Goal: Information Seeking & Learning: Learn about a topic

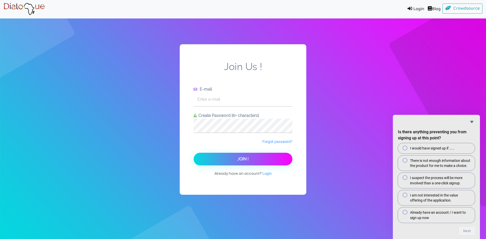
click at [412, 8] on link "Login" at bounding box center [415, 9] width 22 height 11
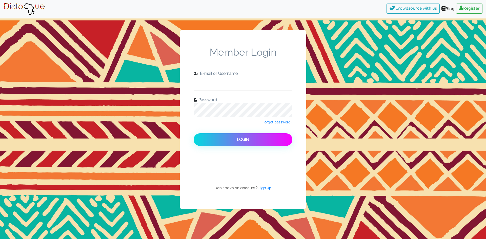
click at [251, 82] on input "text" at bounding box center [243, 84] width 99 height 14
type input "[EMAIL_ADDRESS][DOMAIN_NAME]"
click at [285, 122] on span "Forgot password?" at bounding box center [277, 122] width 30 height 4
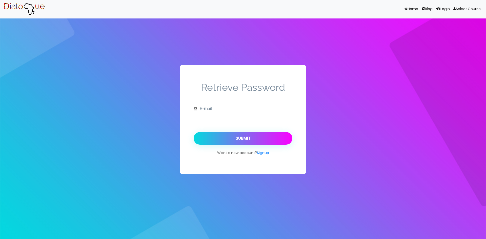
drag, startPoint x: 232, startPoint y: 123, endPoint x: 221, endPoint y: 115, distance: 13.0
click at [231, 122] on input "text" at bounding box center [243, 119] width 99 height 14
type input "[EMAIL_ADDRESS][DOMAIN_NAME]"
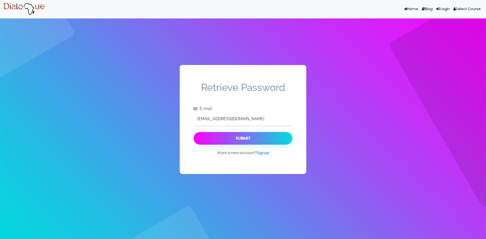
click at [239, 137] on div "Submit" at bounding box center [243, 138] width 15 height 5
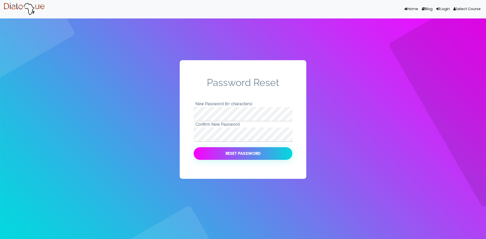
click at [255, 154] on button "Reset Password" at bounding box center [243, 153] width 99 height 13
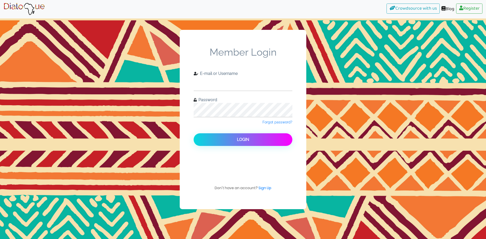
type input "[EMAIL_ADDRESS][DOMAIN_NAME]"
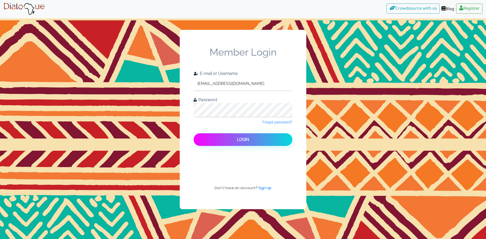
click at [241, 143] on button "Login" at bounding box center [243, 139] width 99 height 13
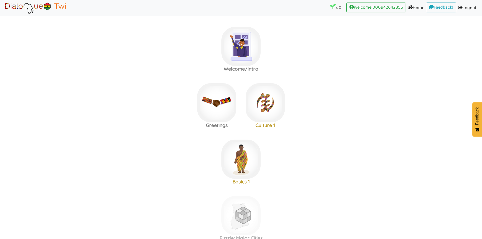
scroll to position [76, 0]
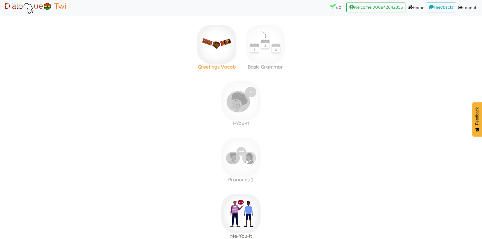
scroll to position [177, 0]
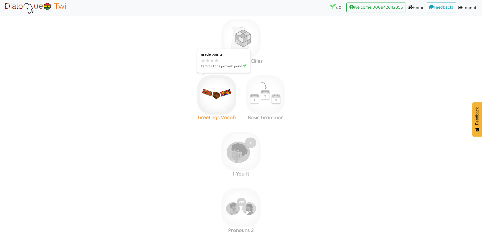
click at [221, 86] on img at bounding box center [216, 94] width 39 height 39
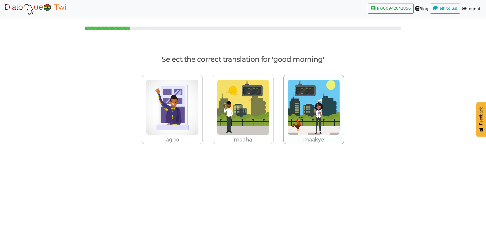
click at [319, 96] on img at bounding box center [313, 107] width 52 height 56
click at [344, 102] on input "maakye" at bounding box center [346, 104] width 4 height 4
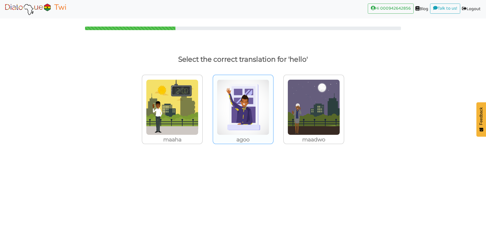
click at [234, 86] on img at bounding box center [243, 107] width 52 height 56
click at [273, 102] on input "agoo" at bounding box center [275, 104] width 4 height 4
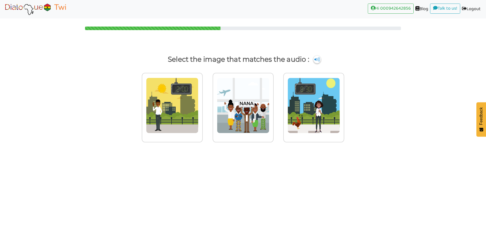
click at [369, 109] on div at bounding box center [243, 111] width 486 height 87
click at [184, 82] on img at bounding box center [172, 106] width 52 height 56
click at [202, 100] on input "radio" at bounding box center [204, 102] width 4 height 4
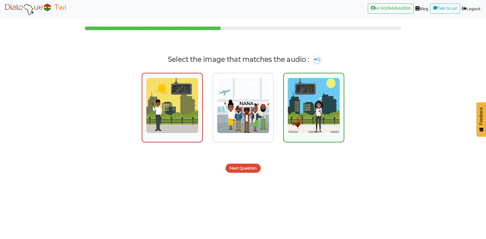
click at [325, 128] on img at bounding box center [313, 106] width 52 height 56
click at [344, 104] on input "radio" at bounding box center [346, 102] width 4 height 4
click at [247, 169] on button "Next Question" at bounding box center [242, 168] width 35 height 9
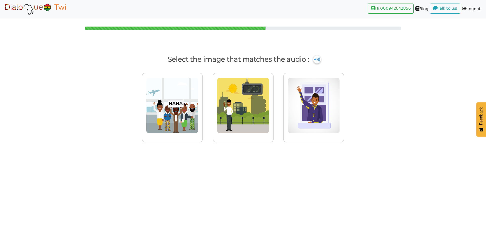
click at [319, 58] on img at bounding box center [317, 59] width 8 height 8
drag, startPoint x: 319, startPoint y: 58, endPoint x: 270, endPoint y: 84, distance: 54.9
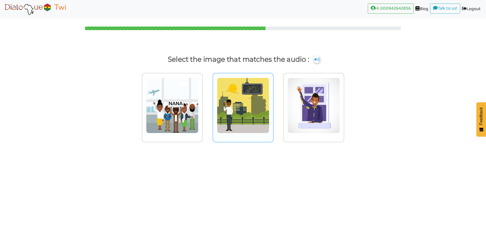
click at [314, 60] on img at bounding box center [316, 60] width 7 height 8
click at [306, 98] on img at bounding box center [313, 106] width 52 height 56
click at [344, 100] on input "radio" at bounding box center [346, 102] width 4 height 4
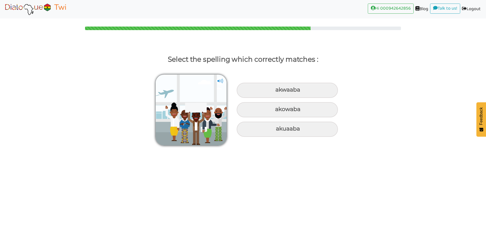
click at [220, 84] on img at bounding box center [220, 81] width 8 height 8
click at [220, 80] on img at bounding box center [220, 81] width 8 height 8
drag, startPoint x: 310, startPoint y: 130, endPoint x: 310, endPoint y: 125, distance: 5.1
click at [310, 125] on div "akuaaba" at bounding box center [287, 129] width 101 height 15
click at [278, 127] on input "akuaaba" at bounding box center [276, 128] width 3 height 3
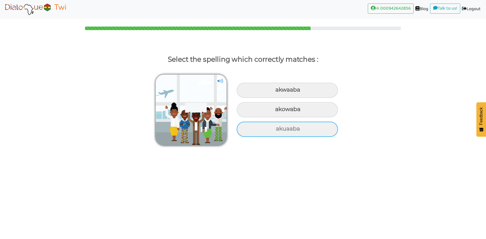
radio input "true"
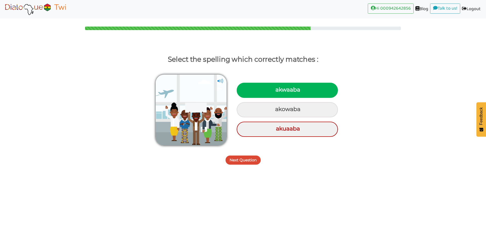
click at [257, 158] on button "Next Question" at bounding box center [242, 160] width 35 height 9
